Goal: Task Accomplishment & Management: Complete application form

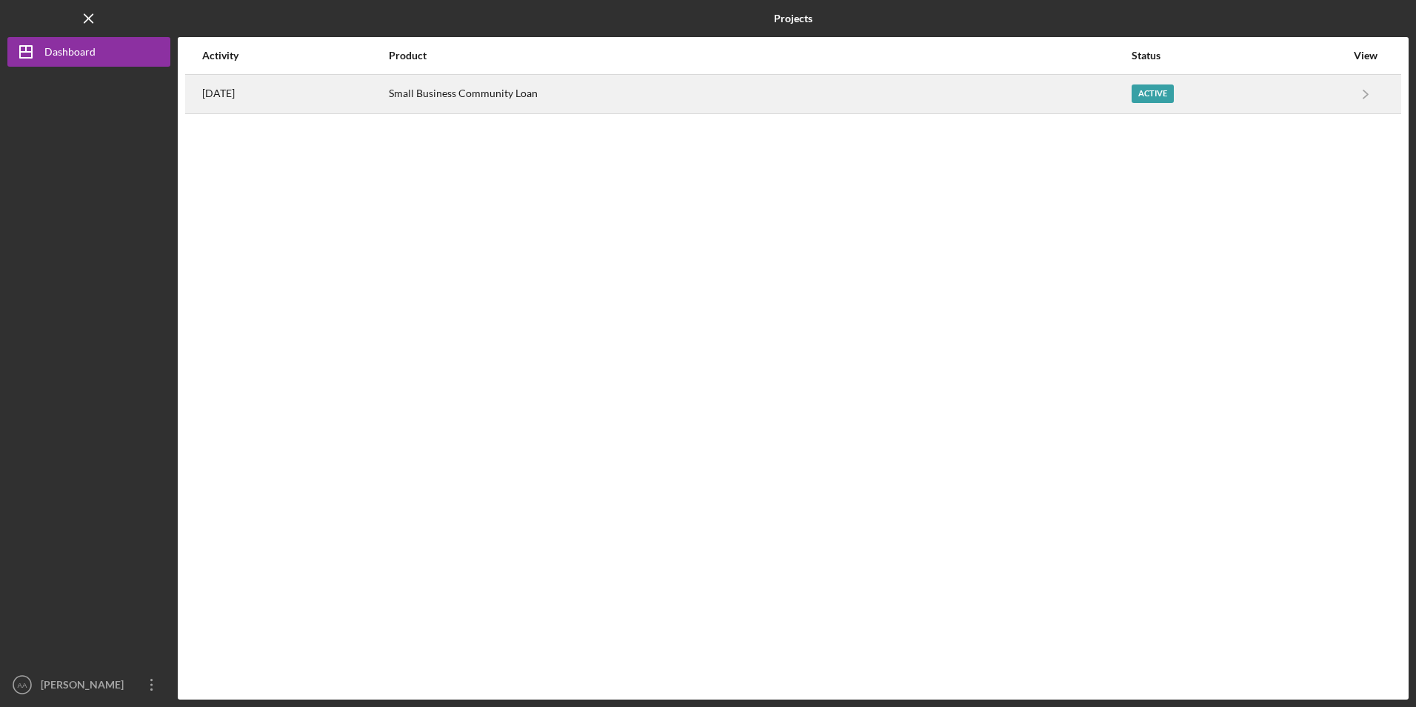
click at [547, 95] on div "Small Business Community Loan" at bounding box center [760, 94] width 742 height 37
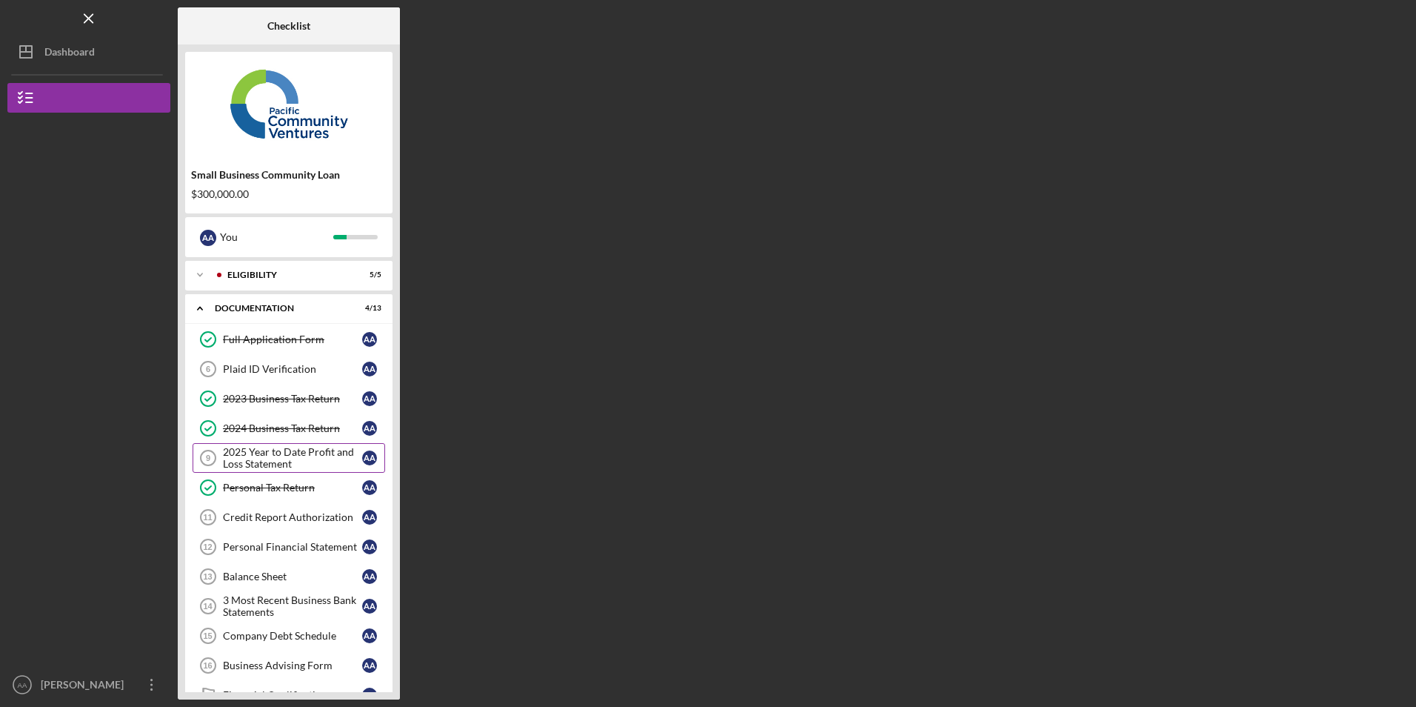
scroll to position [74, 0]
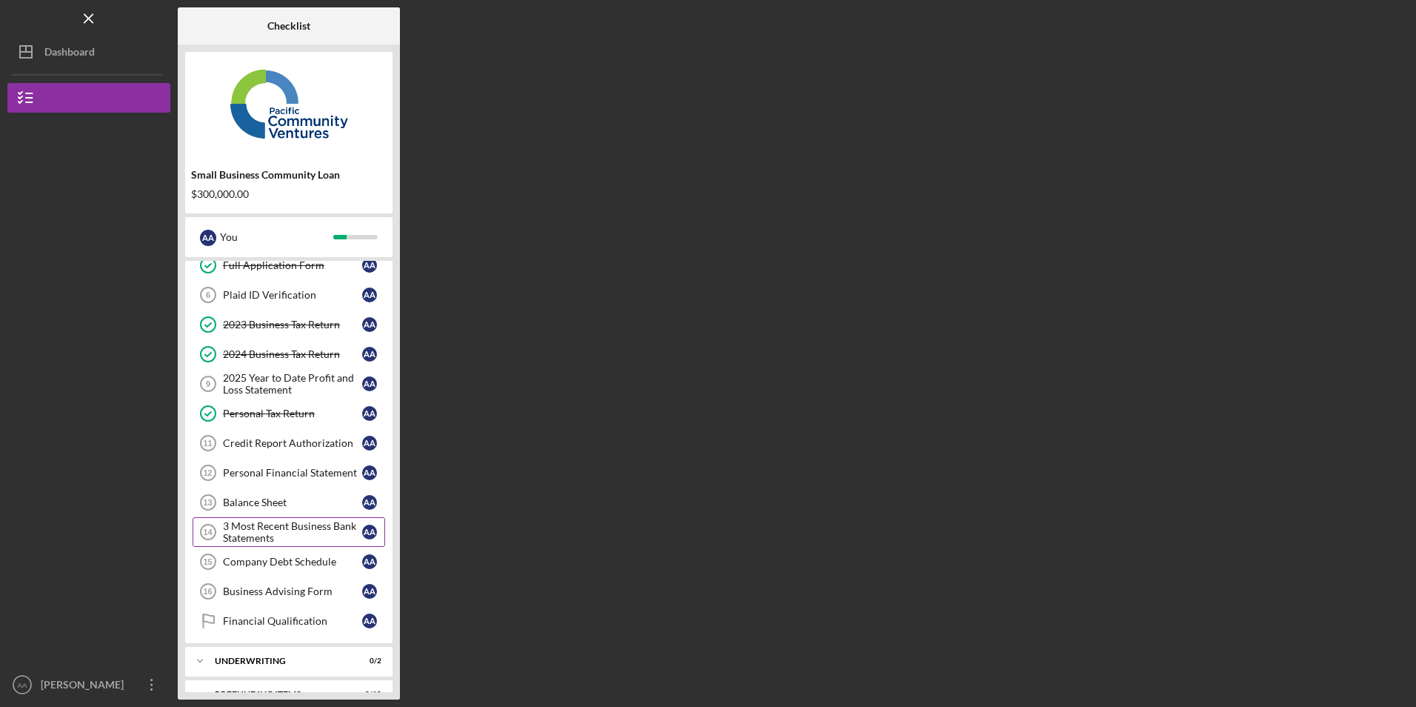
click at [278, 525] on div "3 Most Recent Business Bank Statements" at bounding box center [292, 532] width 139 height 24
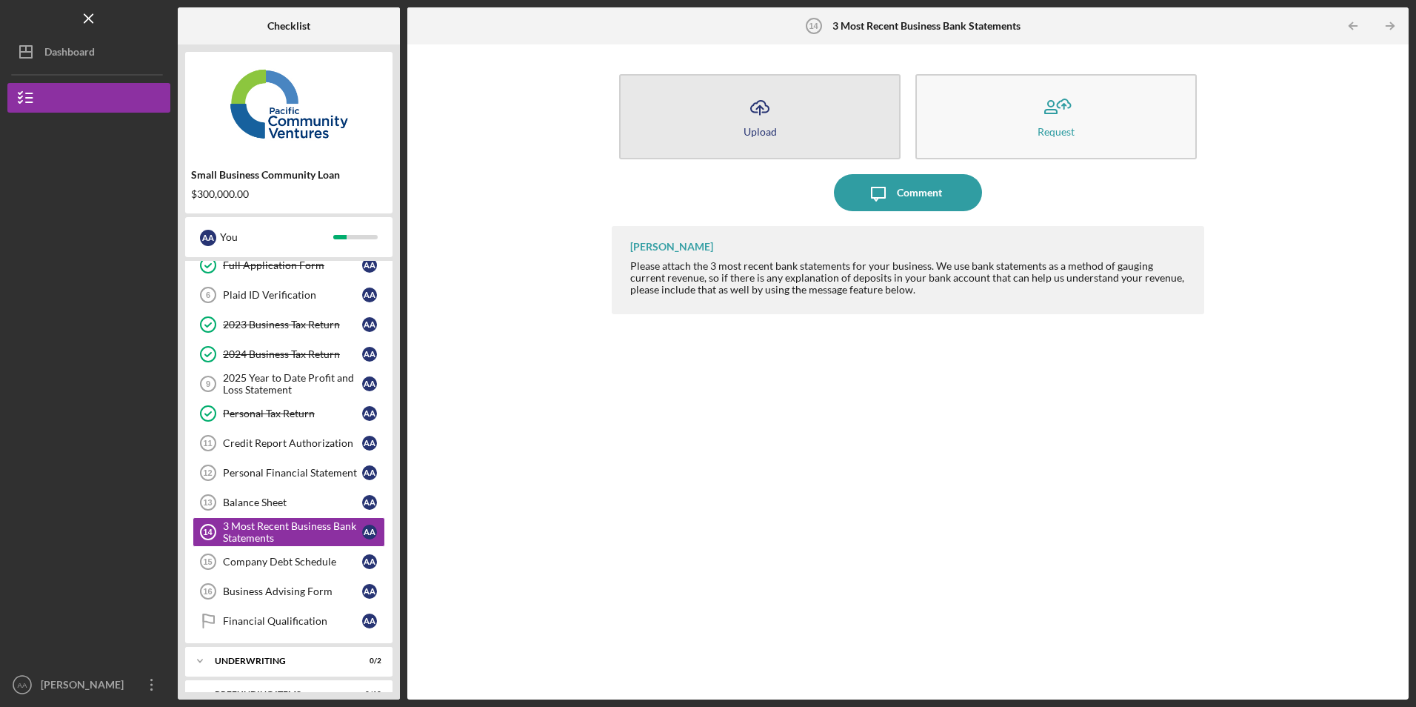
click at [724, 120] on button "Icon/Upload Upload" at bounding box center [759, 116] width 281 height 85
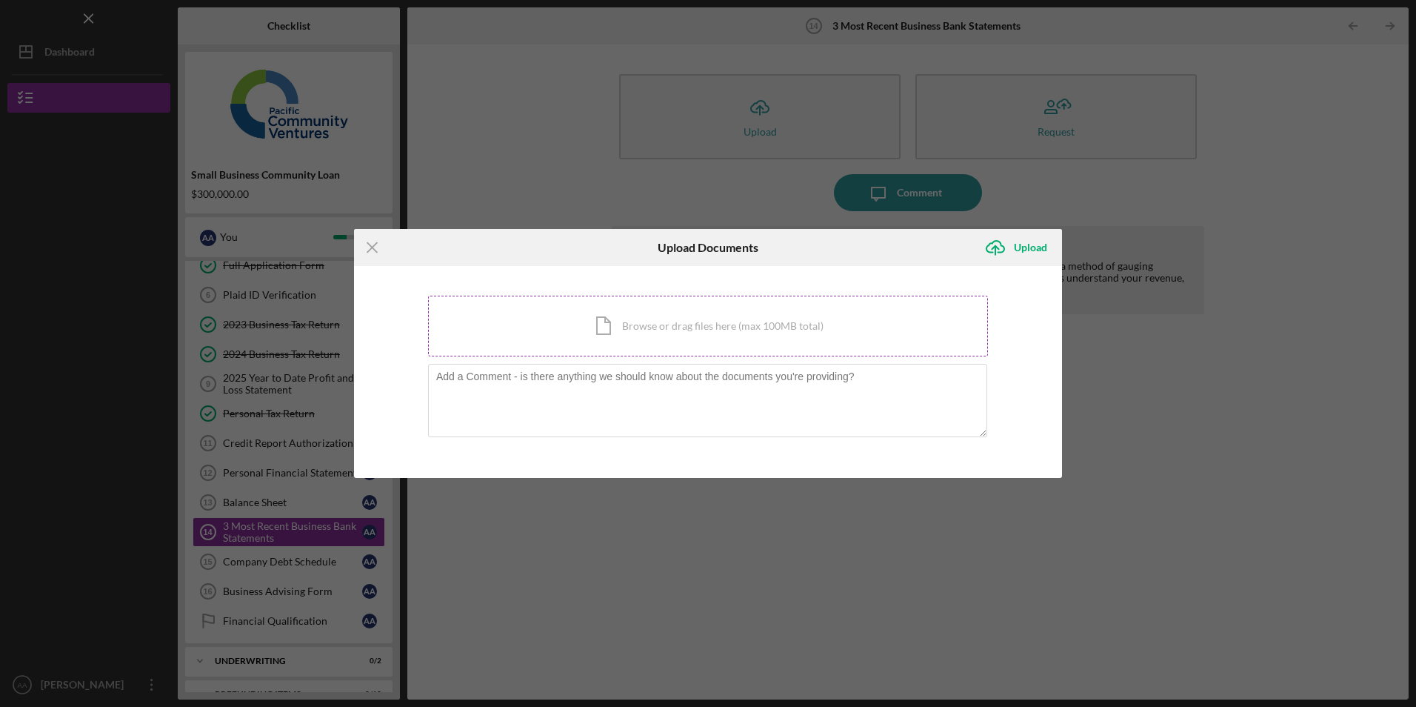
click at [519, 334] on div "Icon/Document Browse or drag files here (max 100MB total) Tap to choose files o…" at bounding box center [708, 326] width 560 height 61
click at [607, 324] on div "Icon/Document Browse or drag files here (max 100MB total) Tap to choose files o…" at bounding box center [708, 326] width 560 height 61
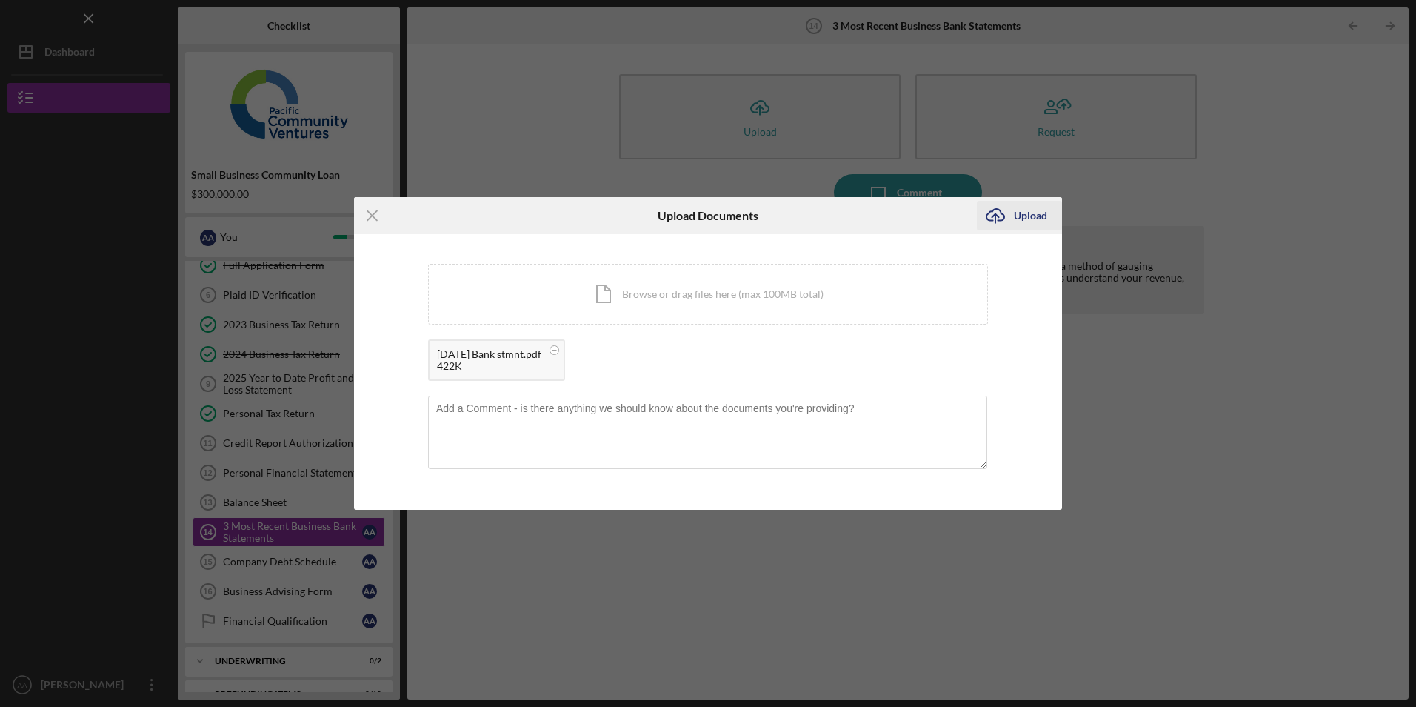
click at [1033, 213] on div "Upload" at bounding box center [1030, 216] width 33 height 30
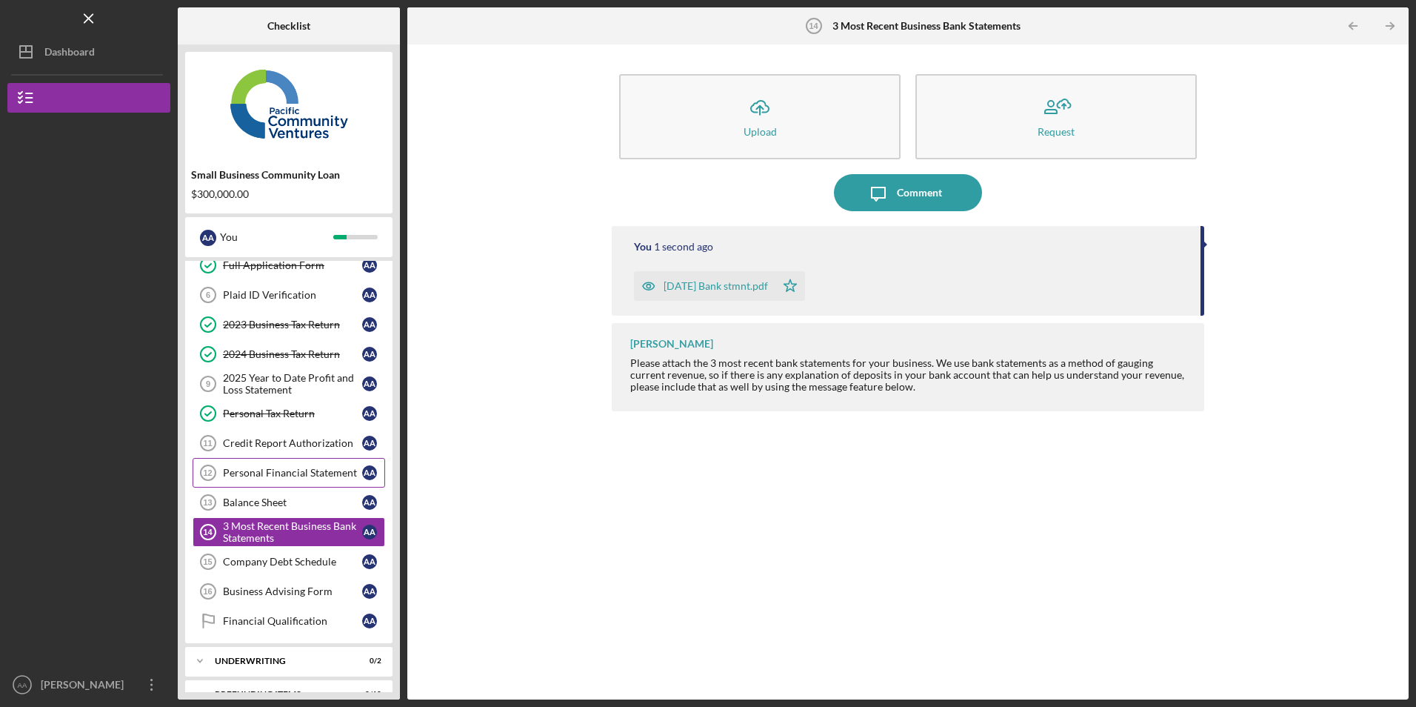
click at [267, 469] on div "Personal Financial Statement" at bounding box center [292, 473] width 139 height 12
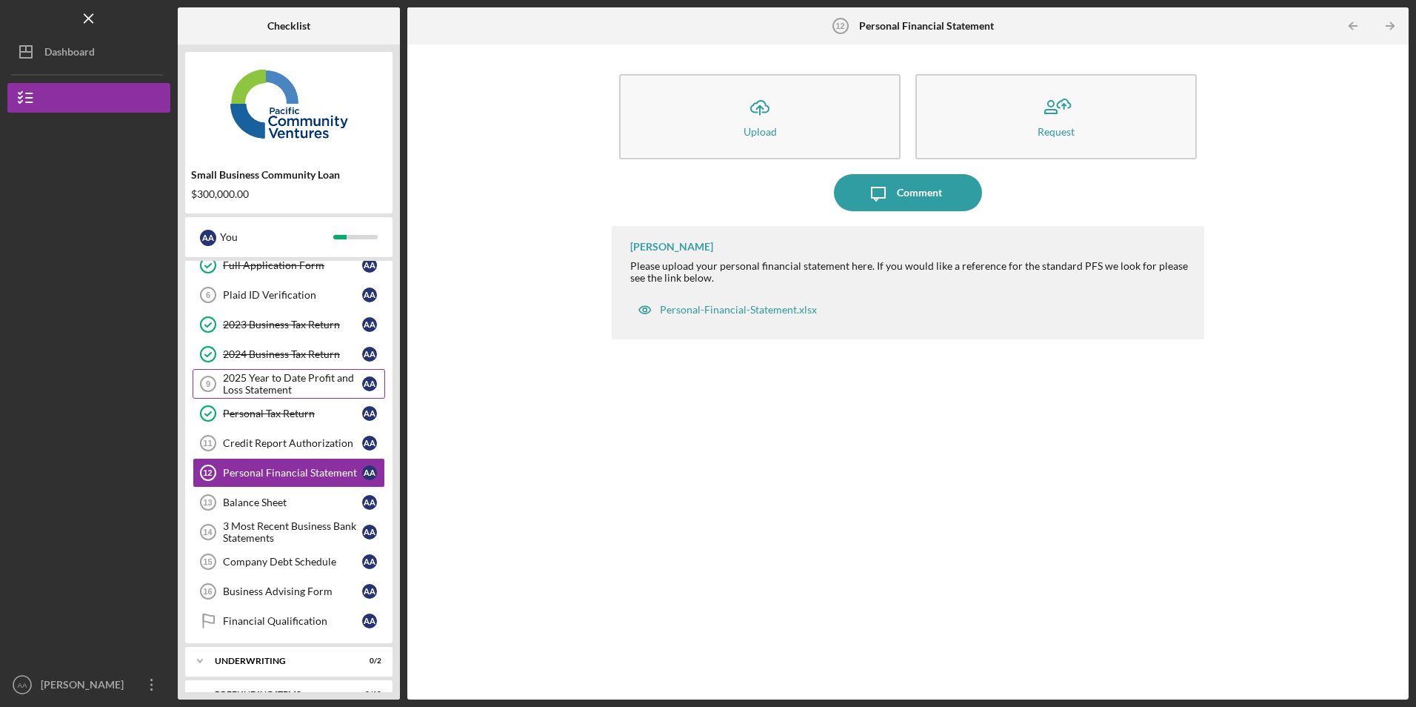
click at [281, 382] on div "2025 Year to Date Profit and Loss Statement" at bounding box center [292, 384] width 139 height 24
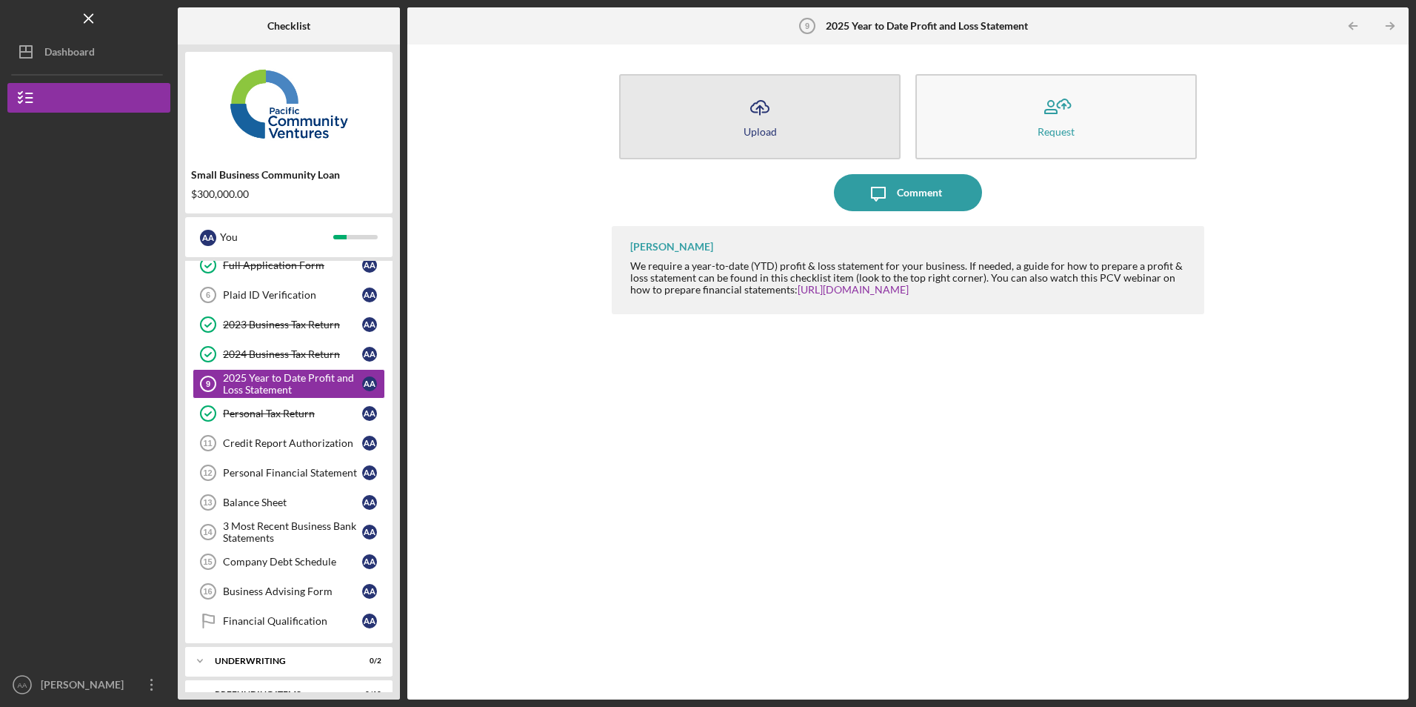
click at [721, 136] on button "Icon/Upload Upload" at bounding box center [759, 116] width 281 height 85
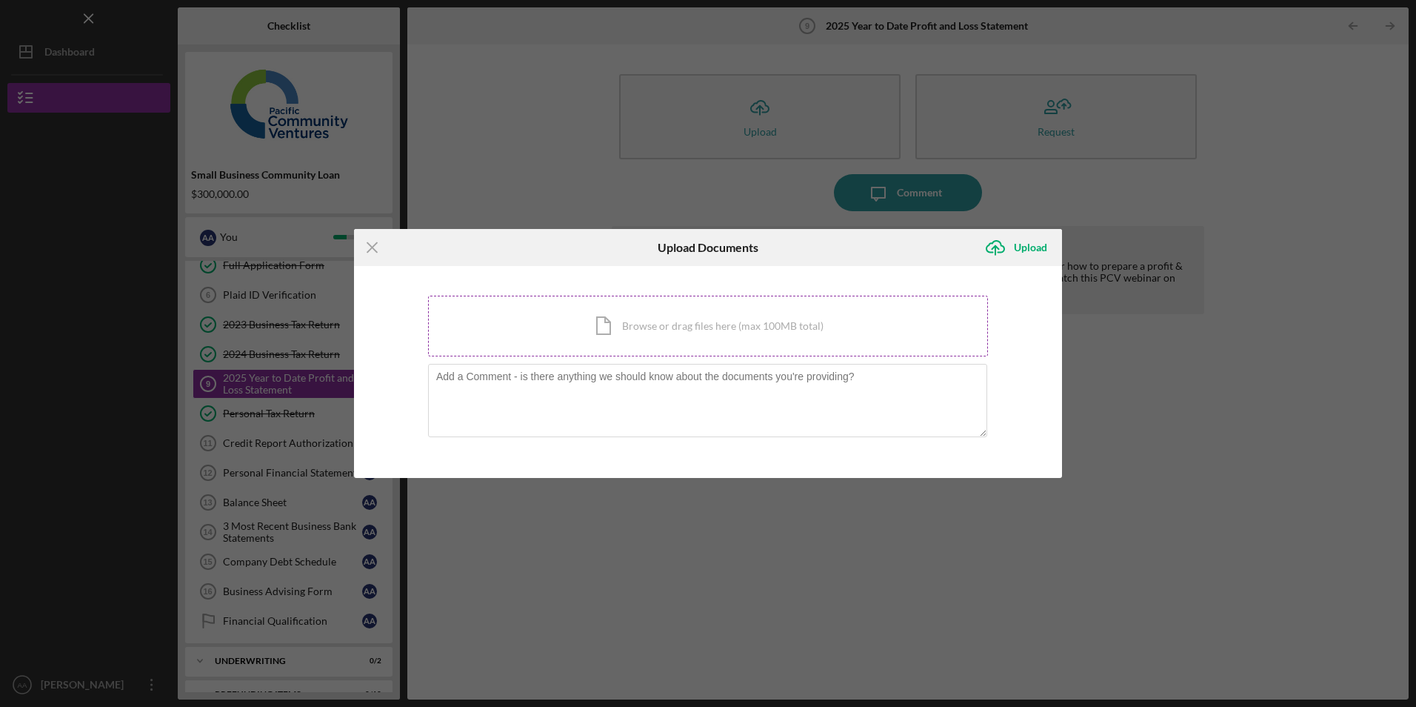
click at [613, 327] on div "Icon/Document Browse or drag files here (max 100MB total) Tap to choose files o…" at bounding box center [708, 326] width 560 height 61
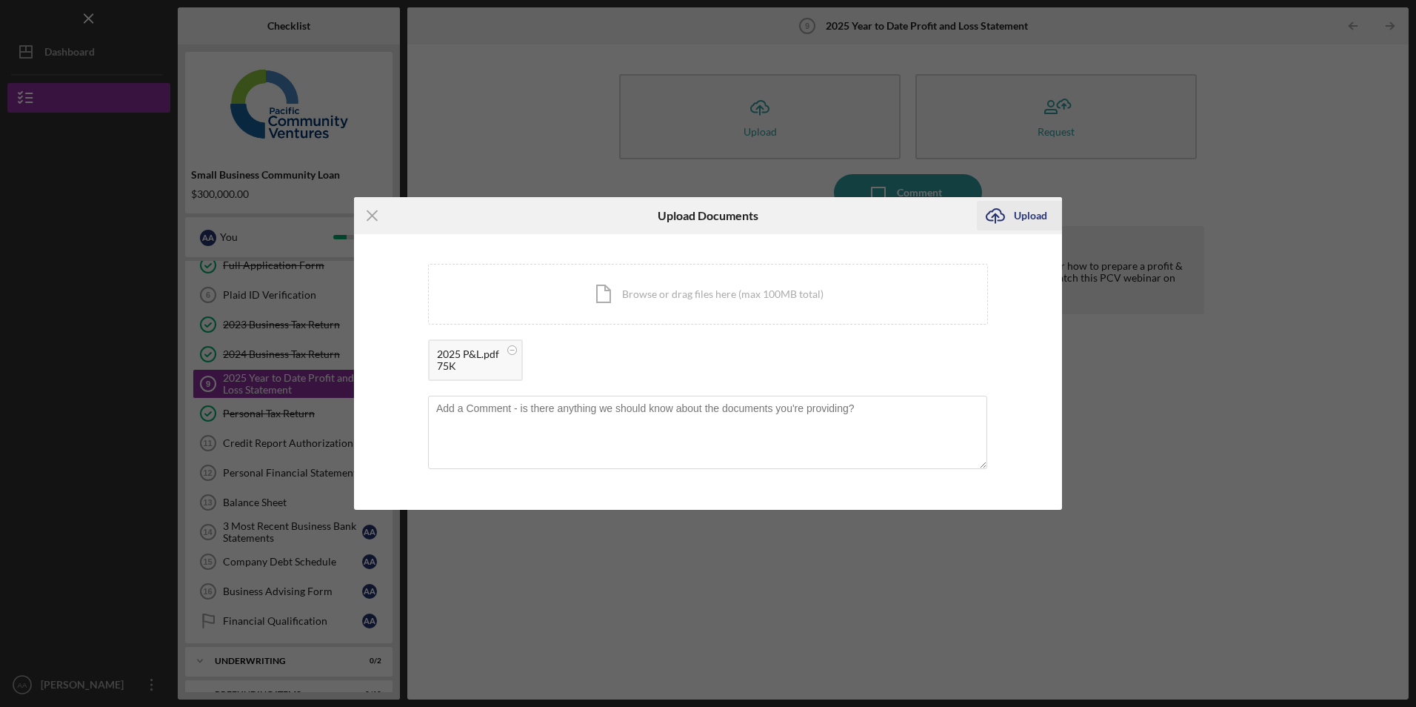
click at [1022, 210] on div "Upload" at bounding box center [1030, 216] width 33 height 30
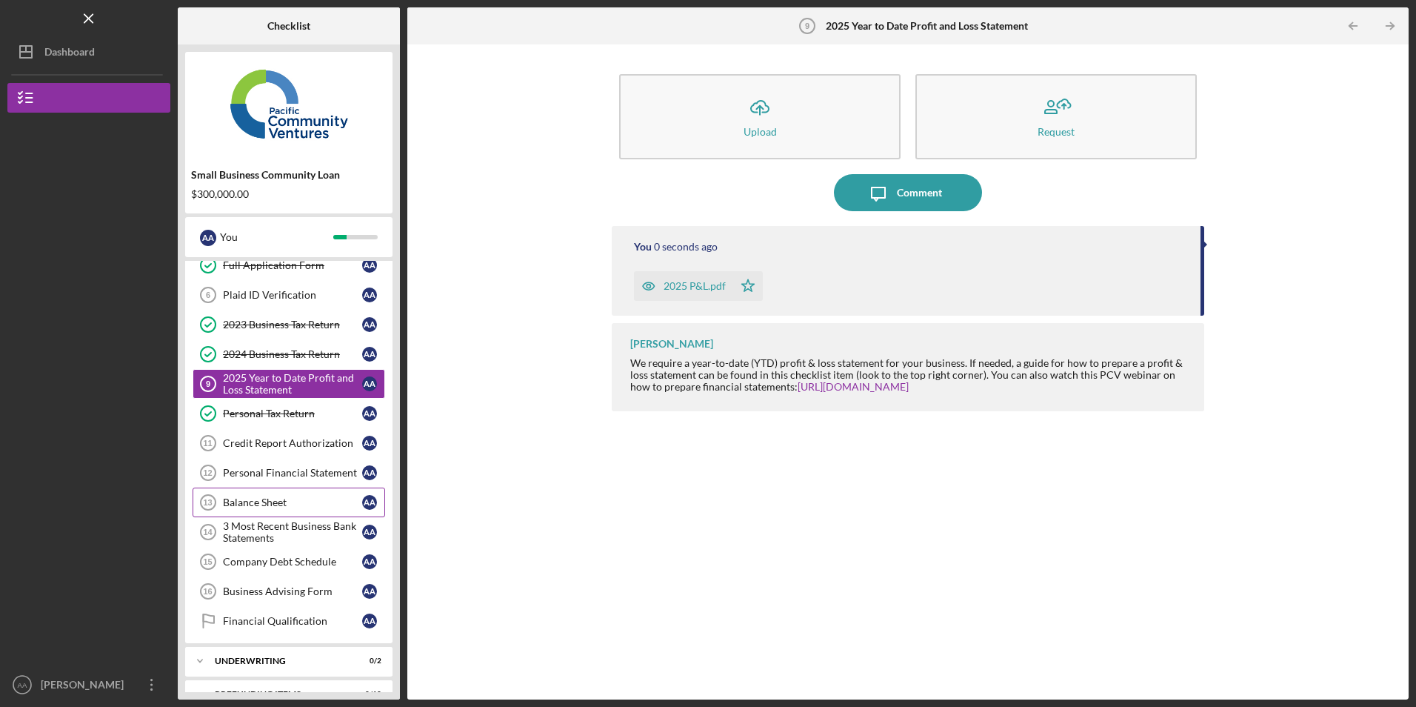
click at [264, 499] on div "Balance Sheet" at bounding box center [292, 502] width 139 height 12
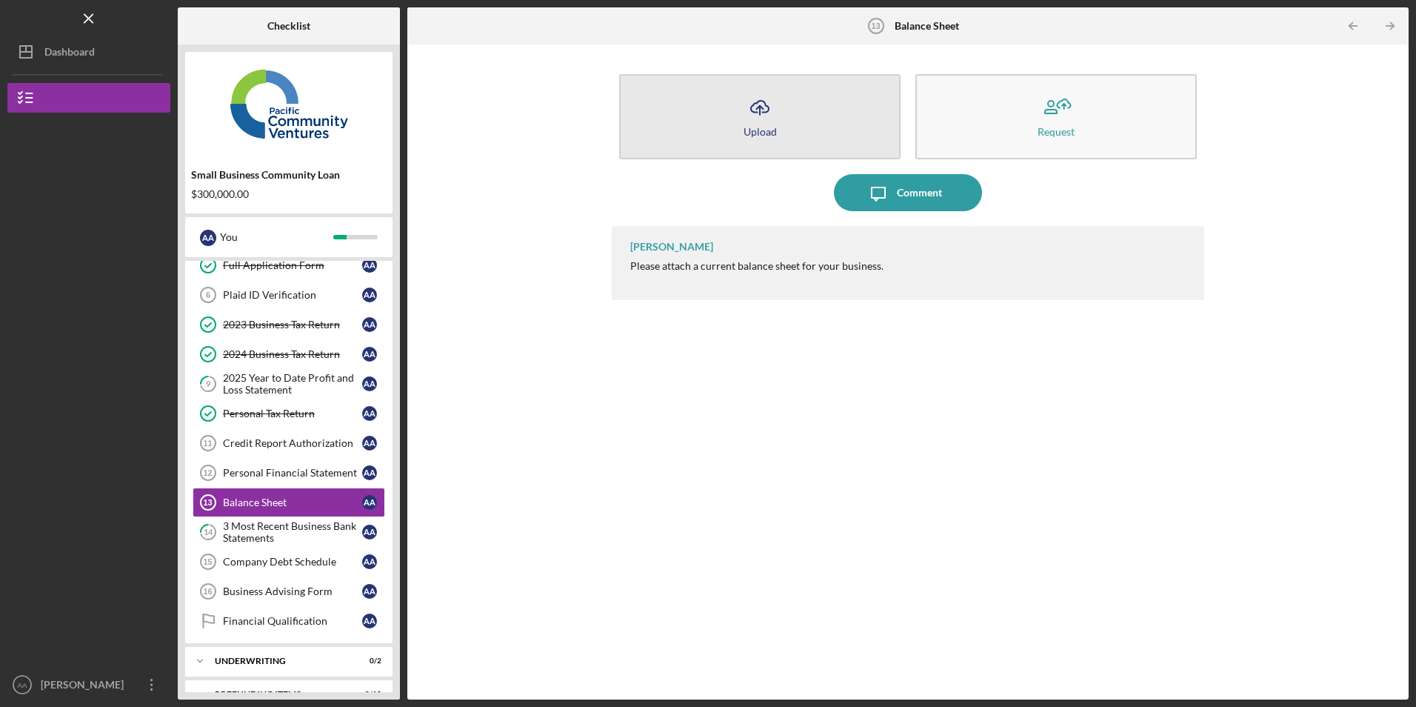
click at [777, 113] on icon "Icon/Upload" at bounding box center [760, 107] width 37 height 37
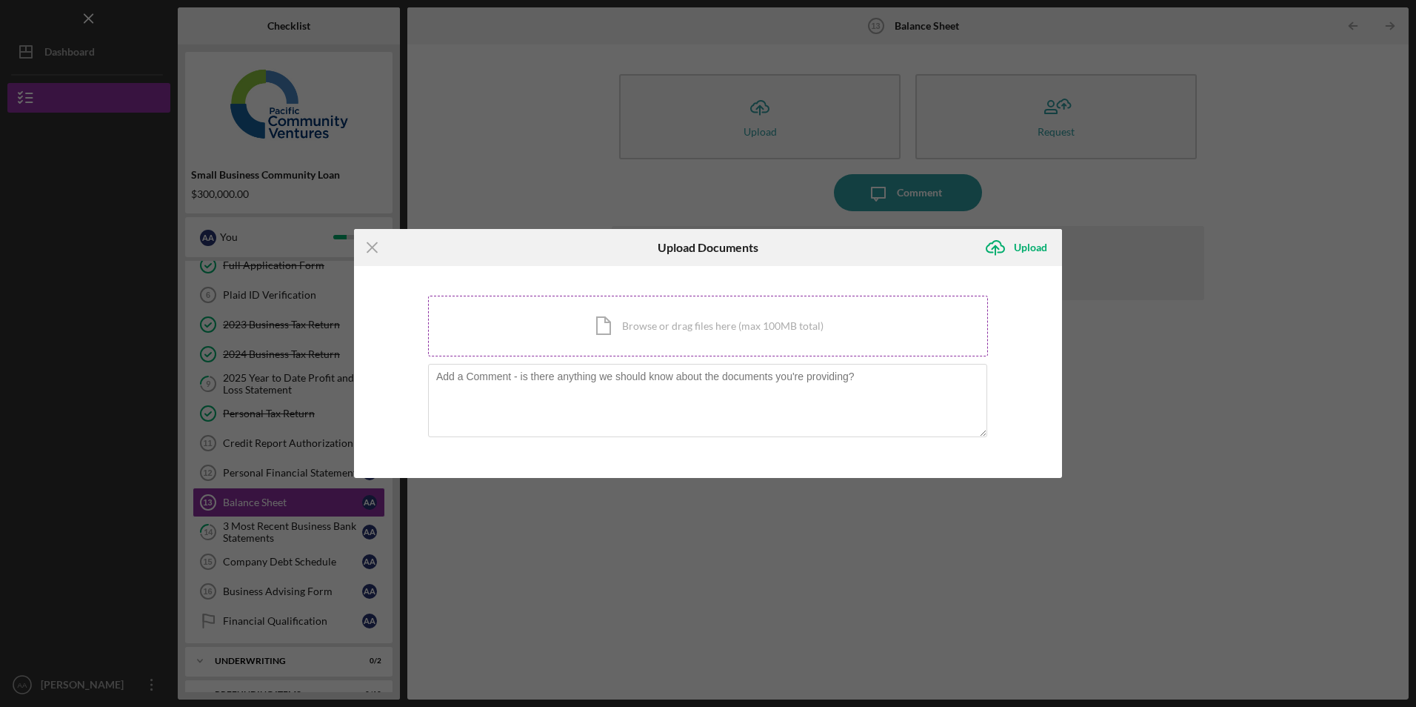
click at [579, 323] on div "Icon/Document Browse or drag files here (max 100MB total) Tap to choose files o…" at bounding box center [708, 326] width 560 height 61
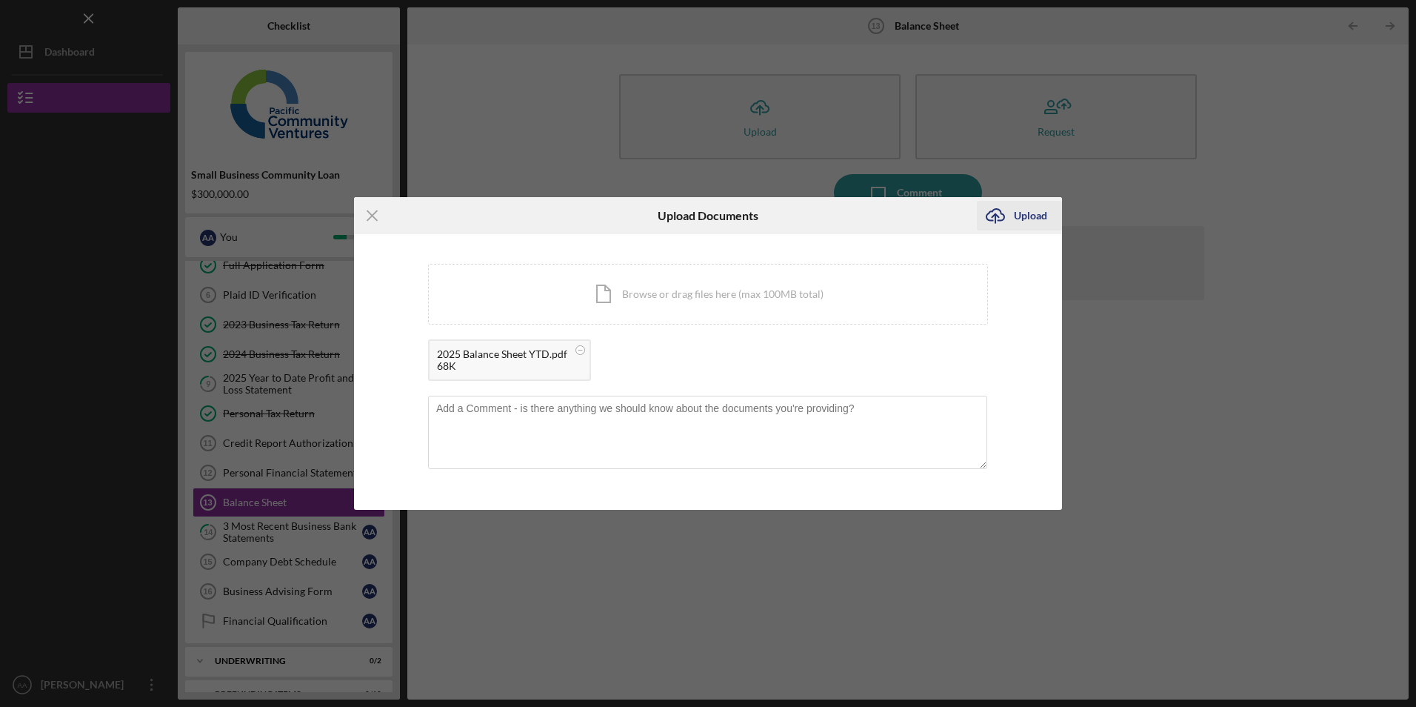
click at [1039, 207] on div "Upload" at bounding box center [1030, 216] width 33 height 30
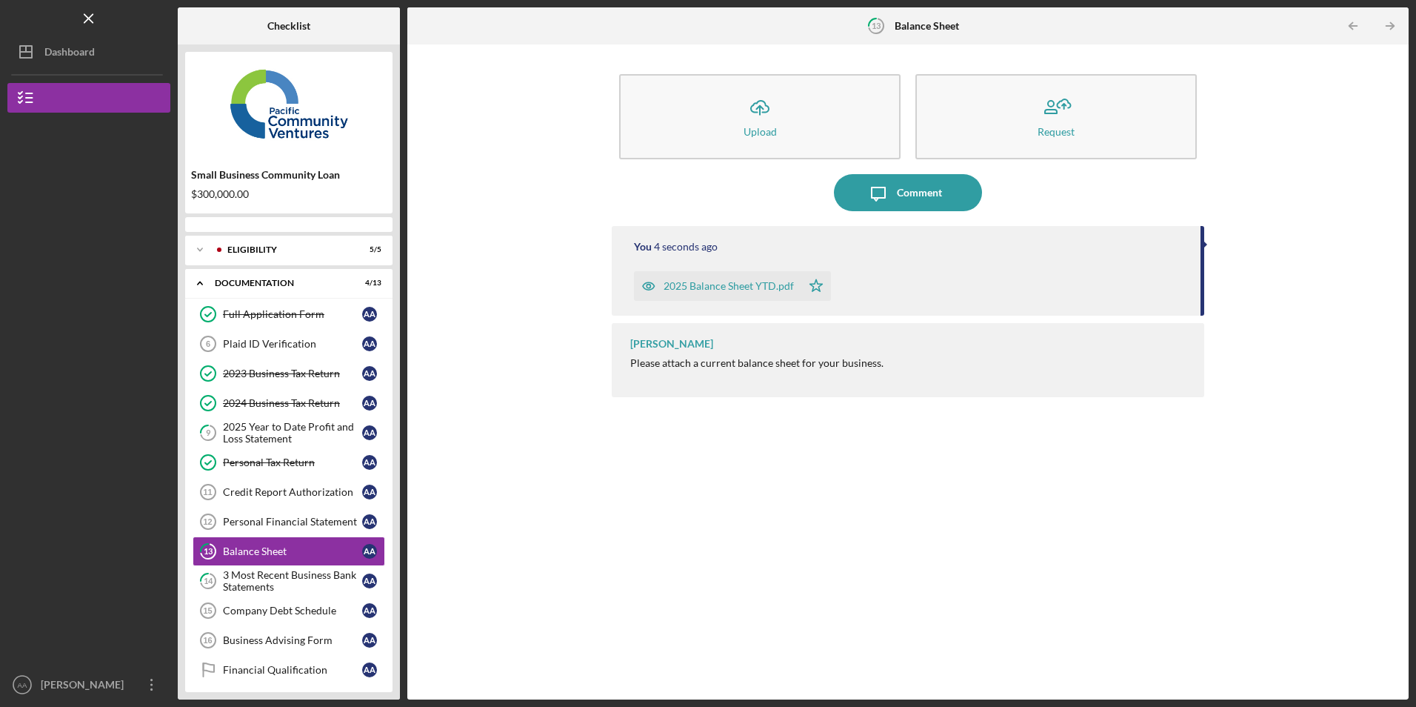
scroll to position [74, 0]
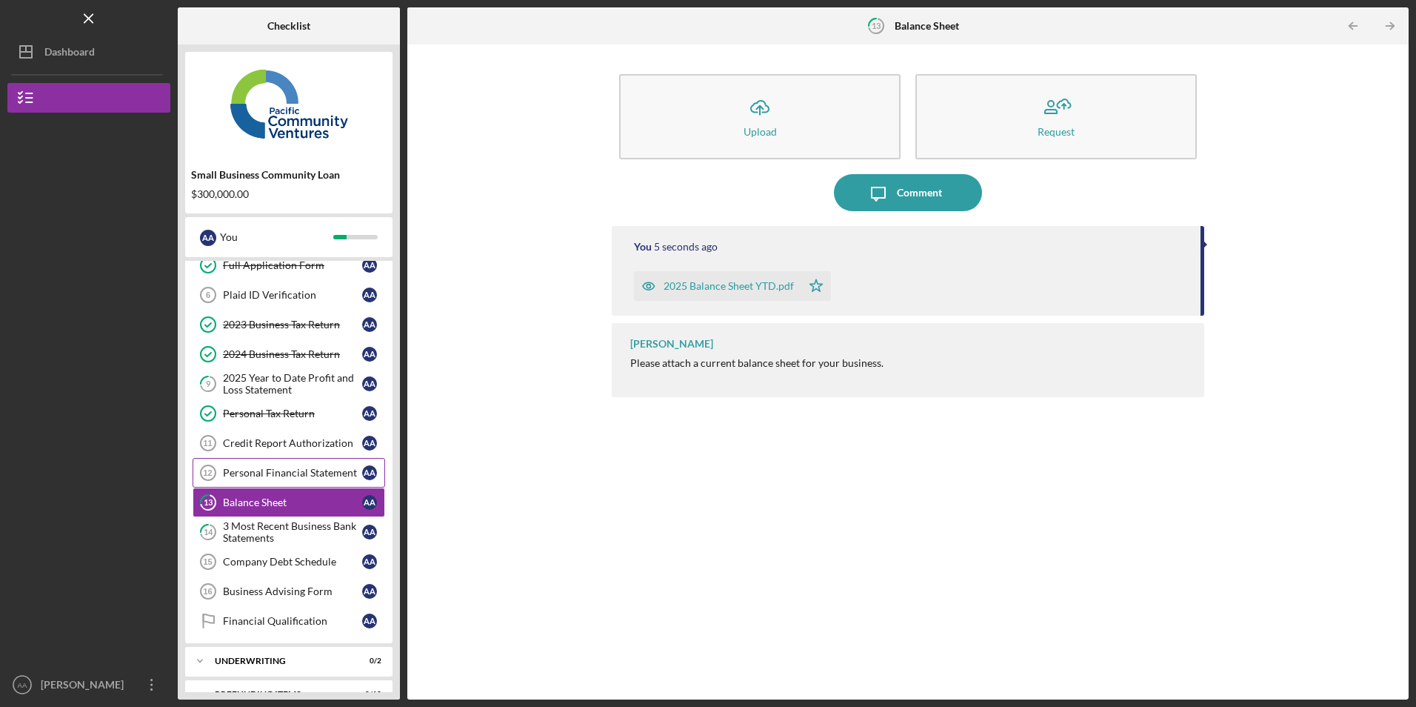
click at [290, 471] on div "Personal Financial Statement" at bounding box center [292, 473] width 139 height 12
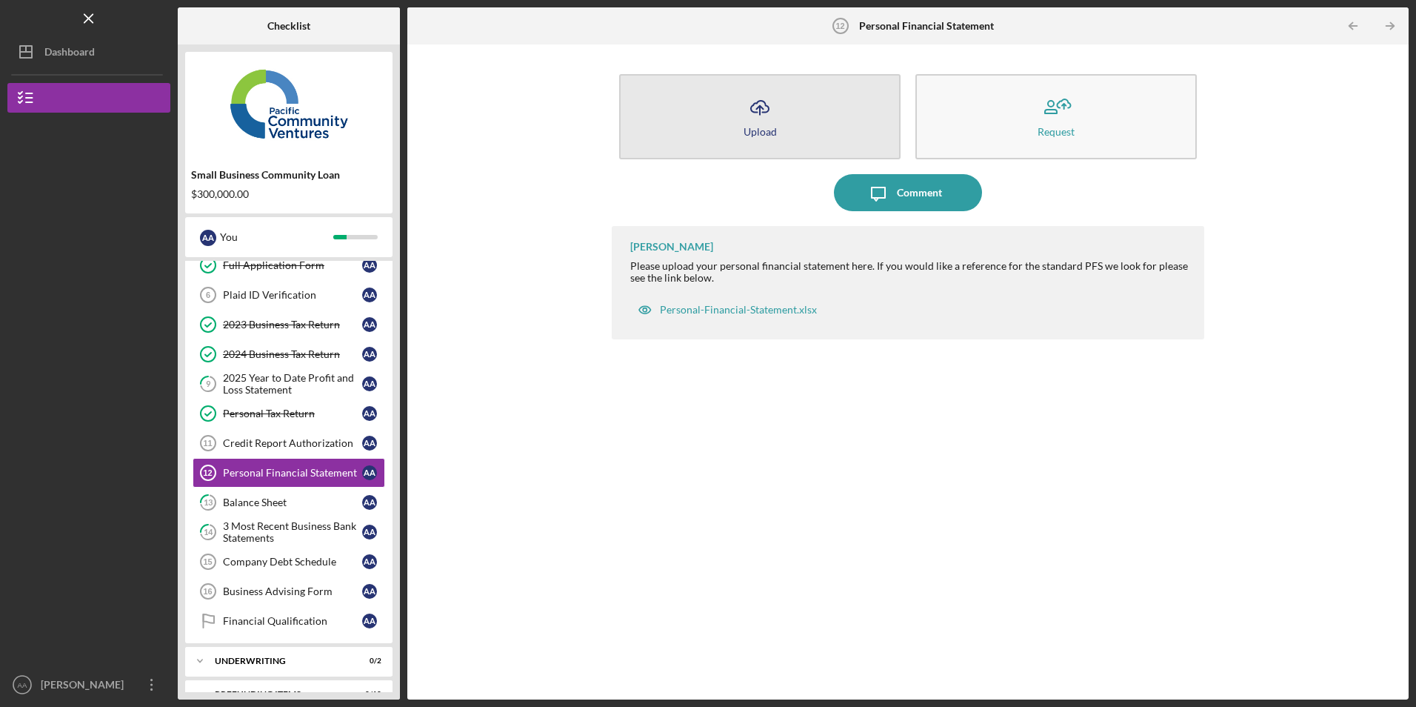
click at [707, 131] on button "Icon/Upload Upload" at bounding box center [759, 116] width 281 height 85
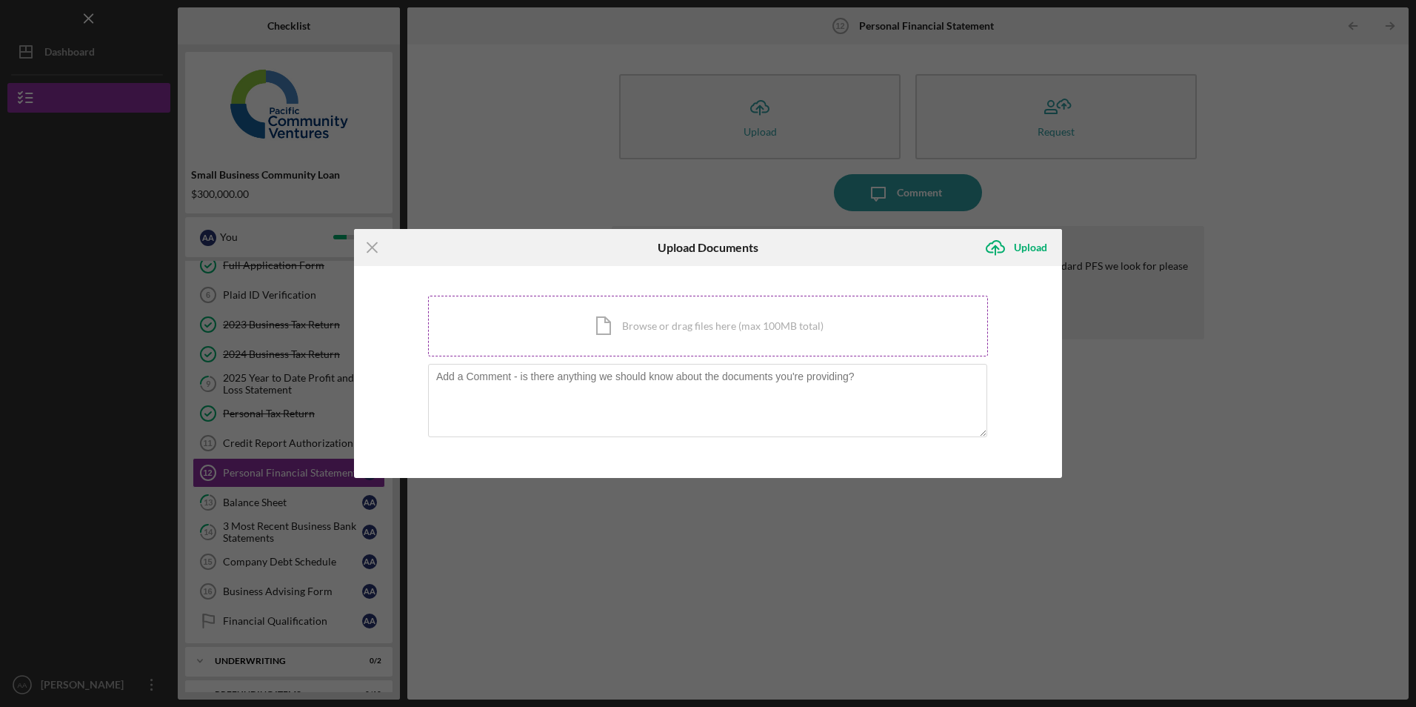
click at [540, 320] on div "Icon/Document Browse or drag files here (max 100MB total) Tap to choose files o…" at bounding box center [708, 326] width 560 height 61
